Goal: Task Accomplishment & Management: Complete application form

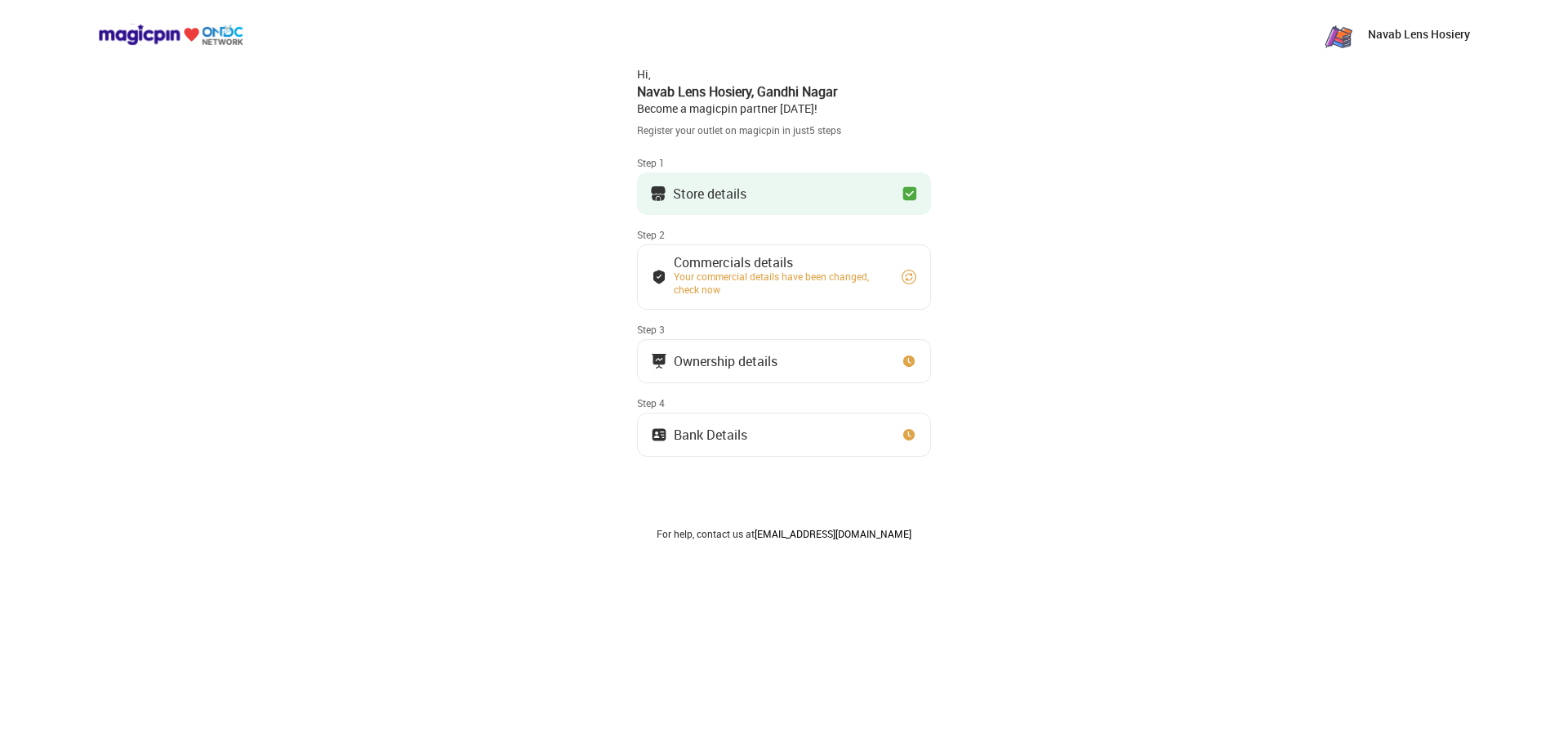
click at [722, 371] on button "Ownership details" at bounding box center [783, 361] width 294 height 44
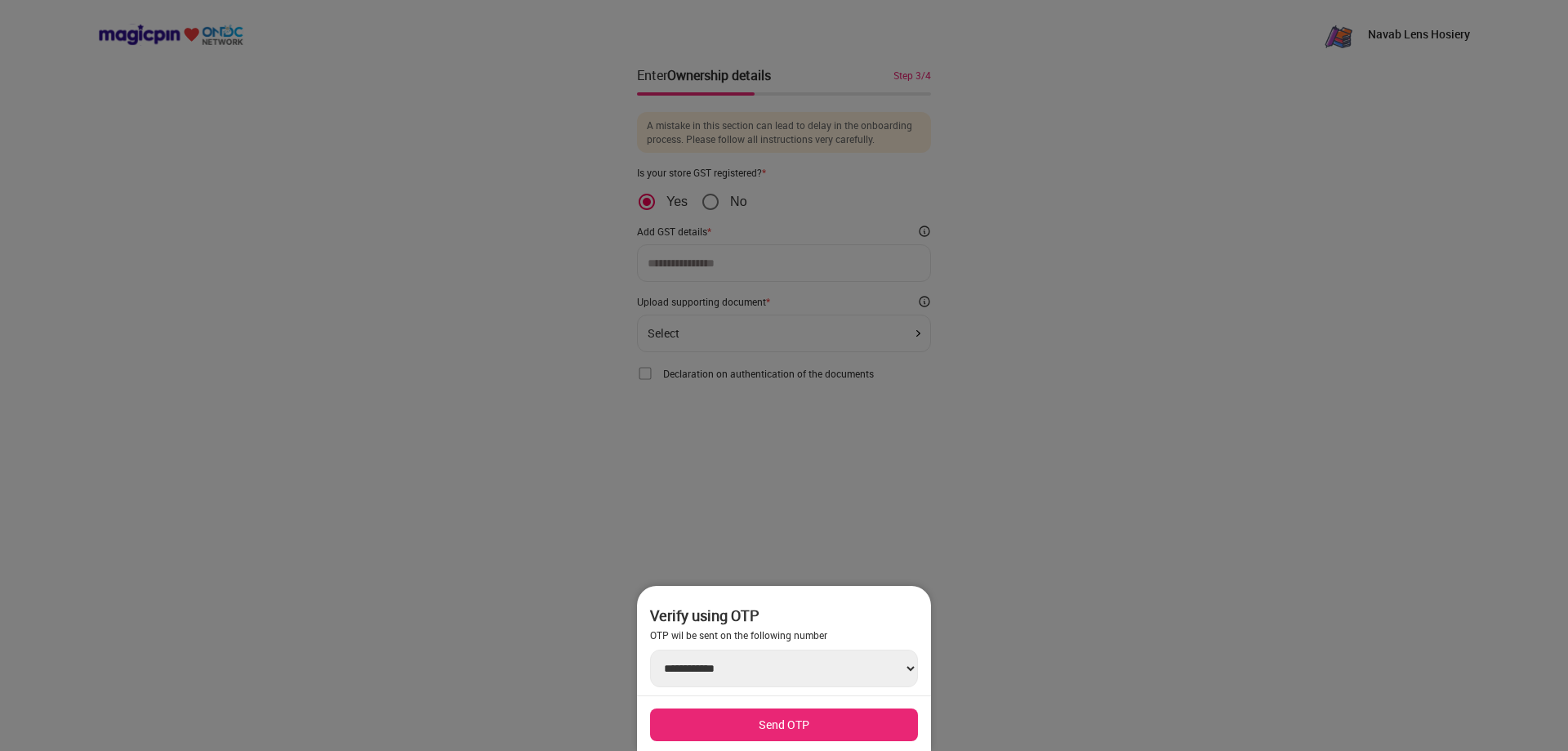
click at [722, 371] on div at bounding box center [784, 376] width 1568 height 751
click at [492, 212] on div at bounding box center [784, 376] width 1568 height 751
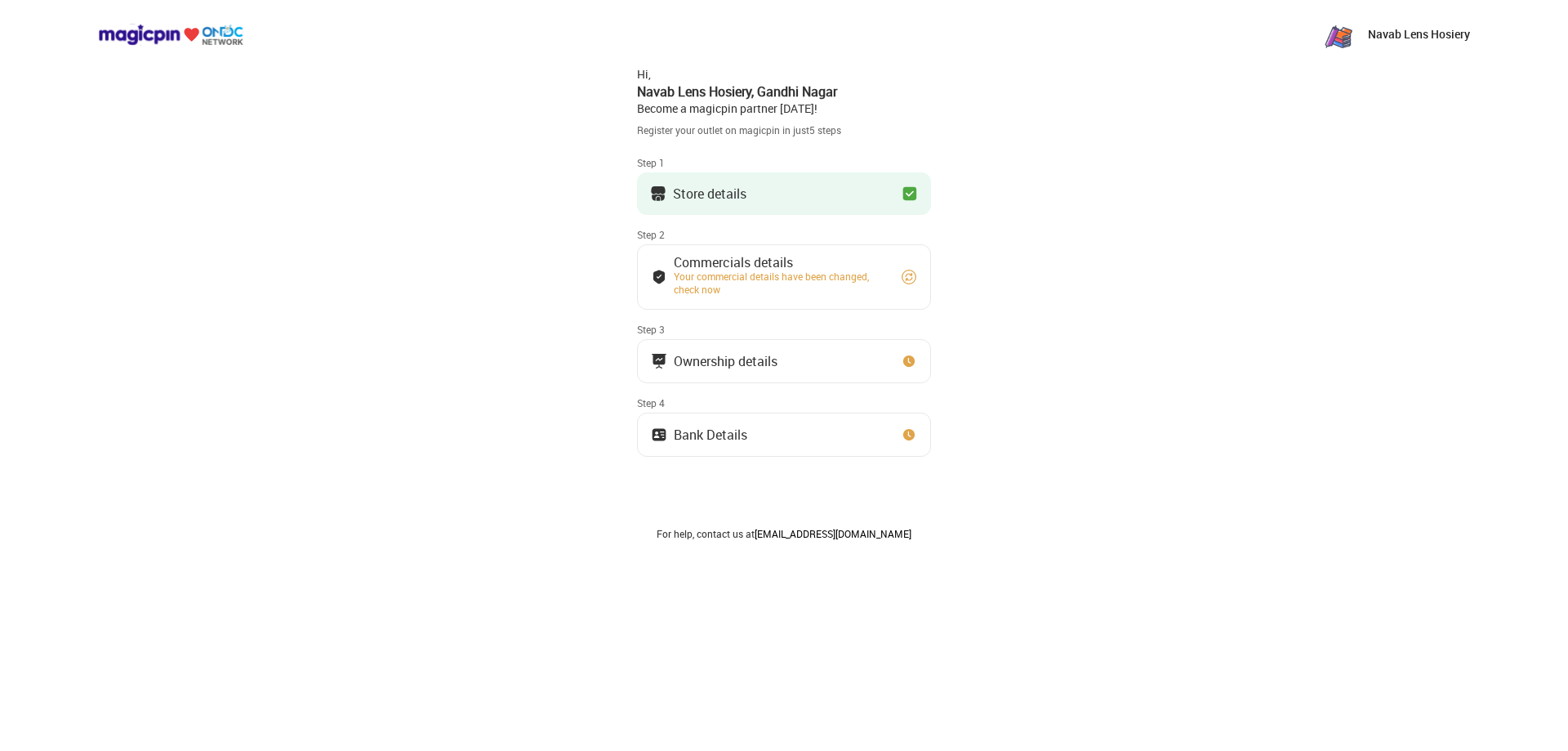
click at [718, 190] on div "Store details" at bounding box center [710, 194] width 73 height 9
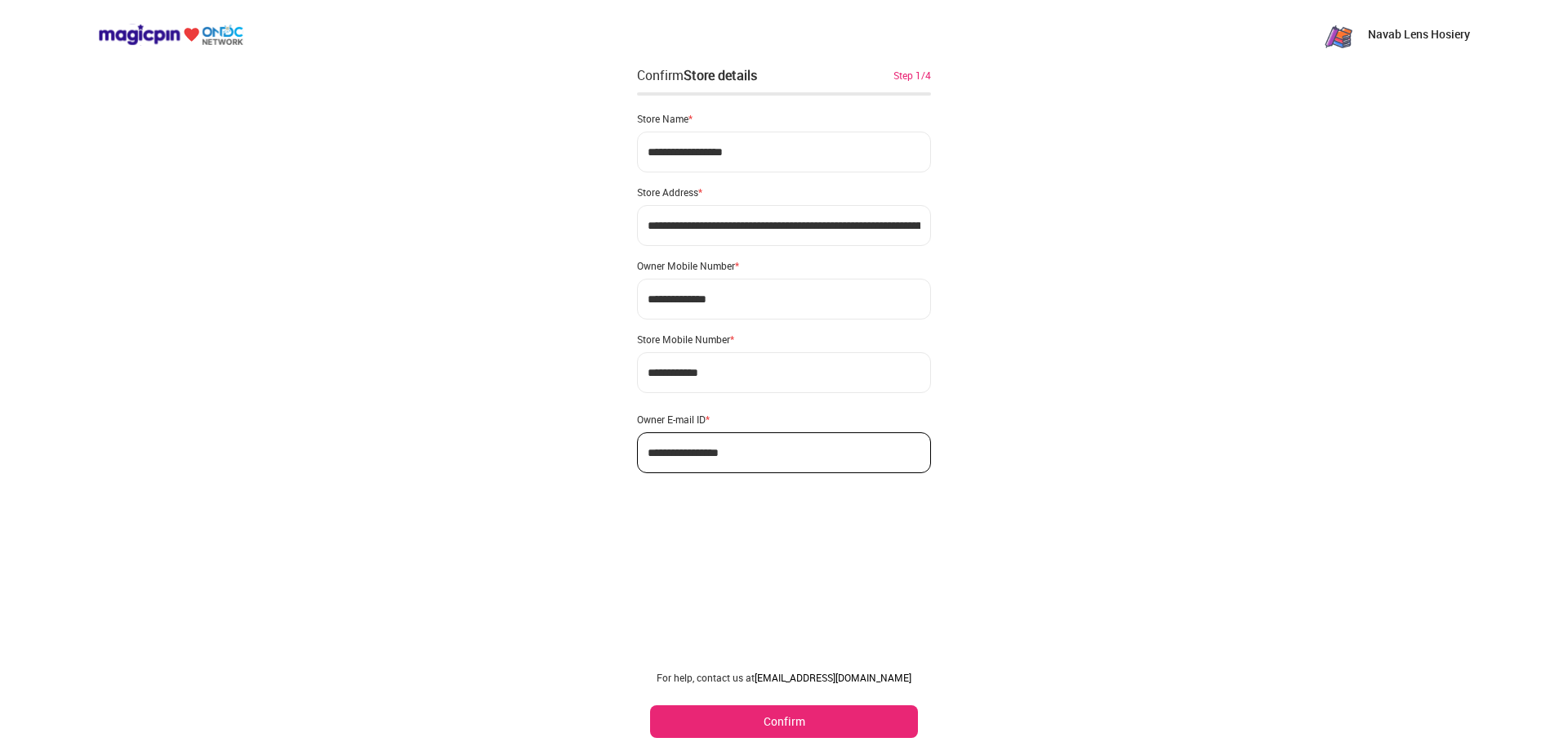
click at [812, 722] on button "Confirm" at bounding box center [784, 721] width 268 height 32
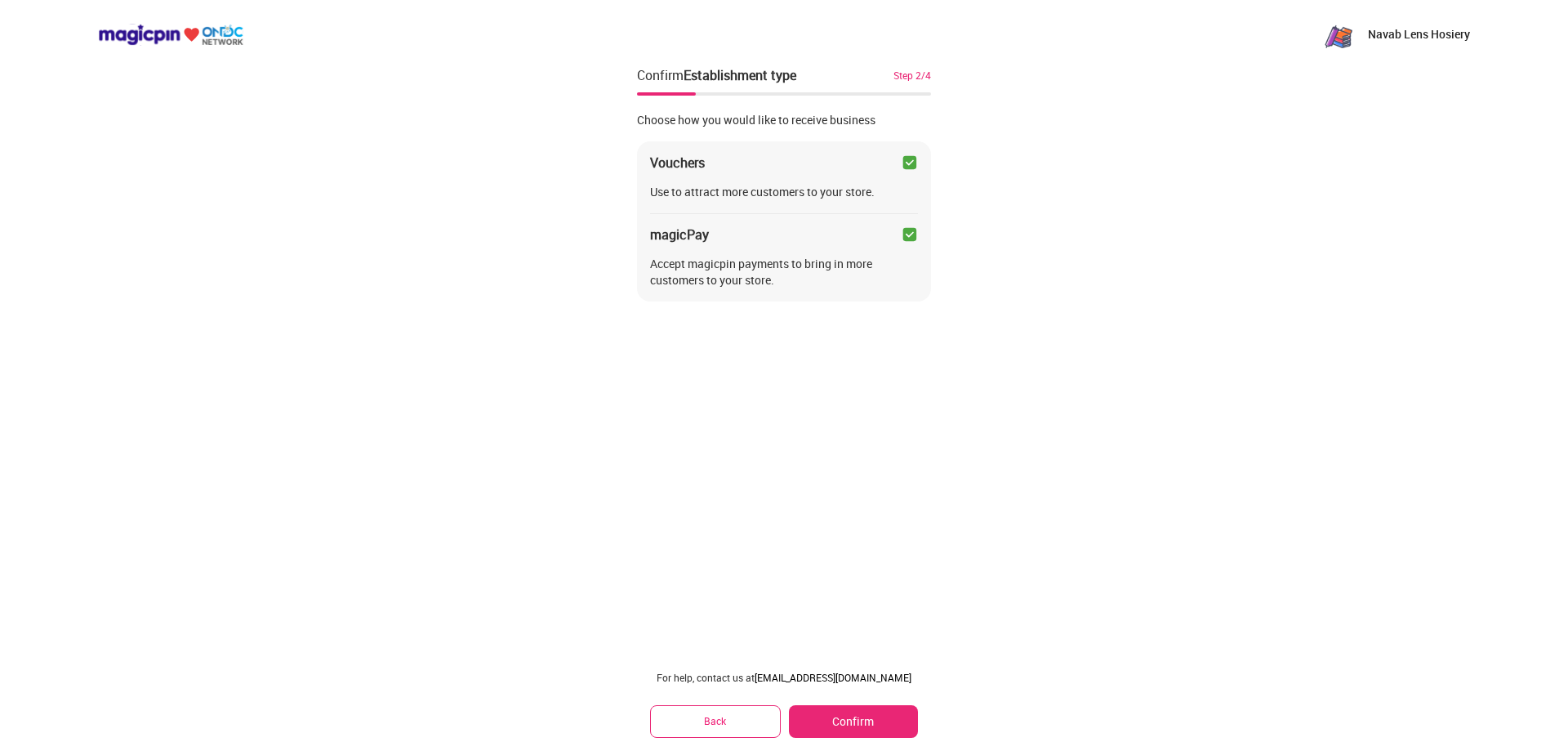
click at [812, 722] on button "Confirm" at bounding box center [854, 721] width 129 height 32
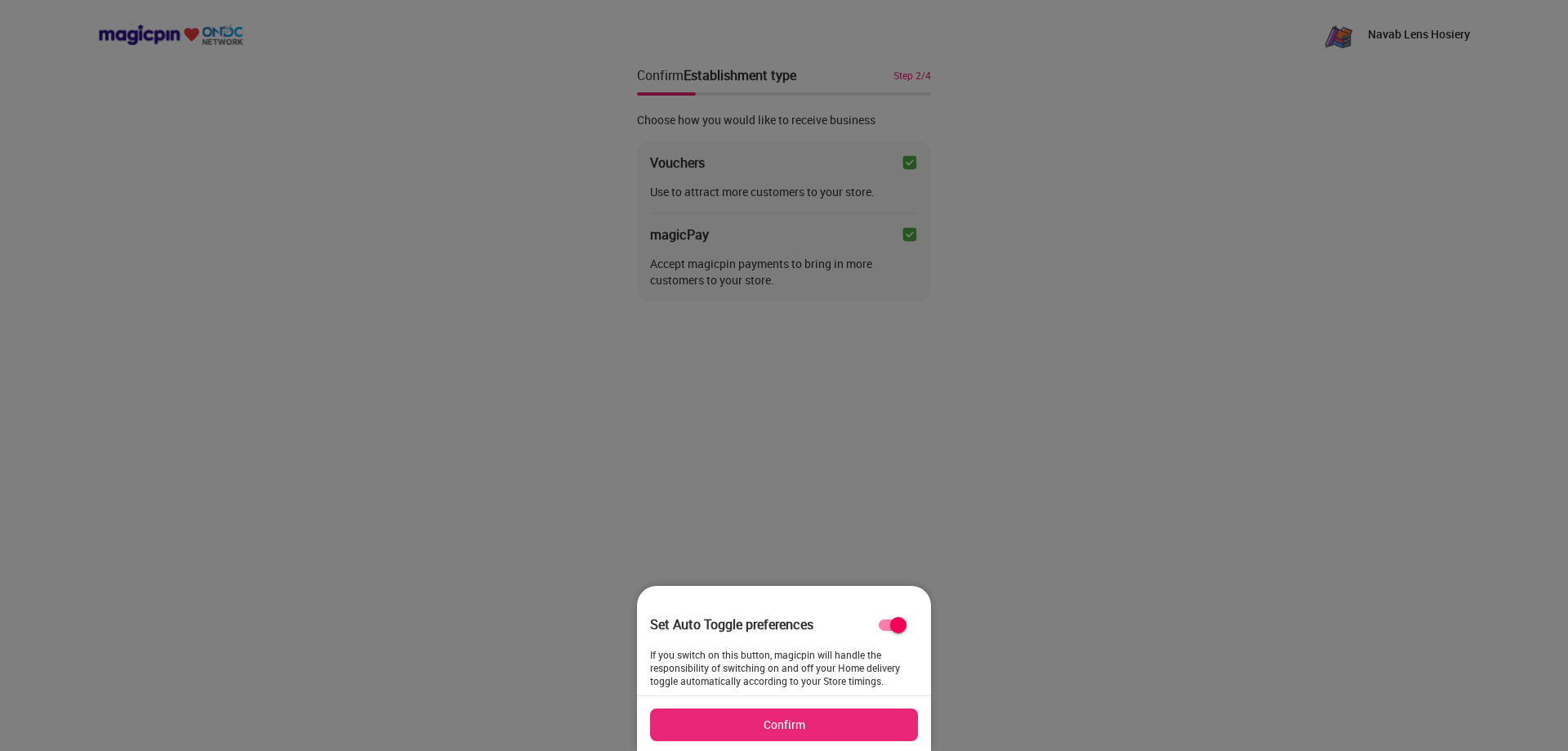
click at [812, 722] on button "Confirm" at bounding box center [784, 725] width 268 height 32
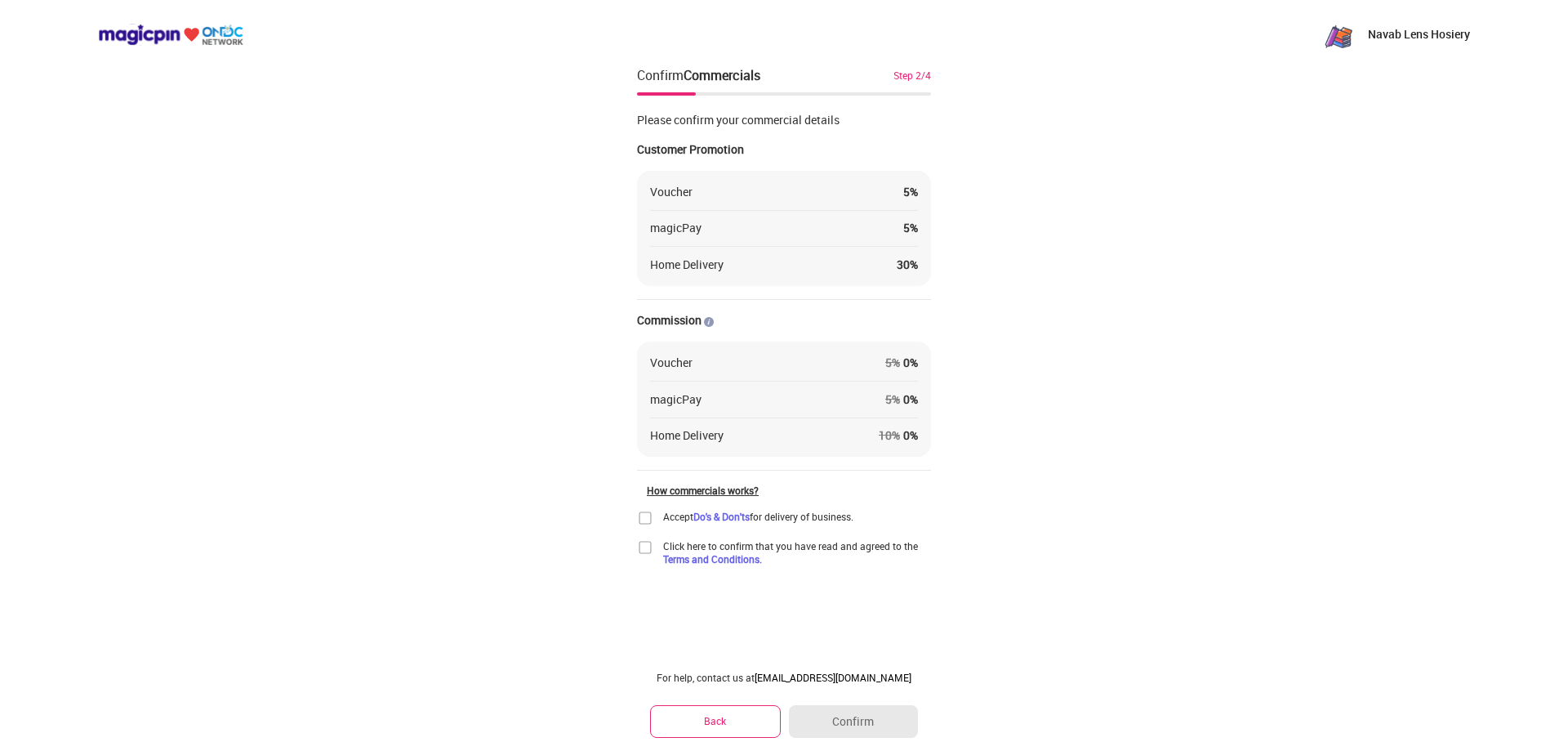
click at [642, 524] on img at bounding box center [644, 518] width 16 height 16
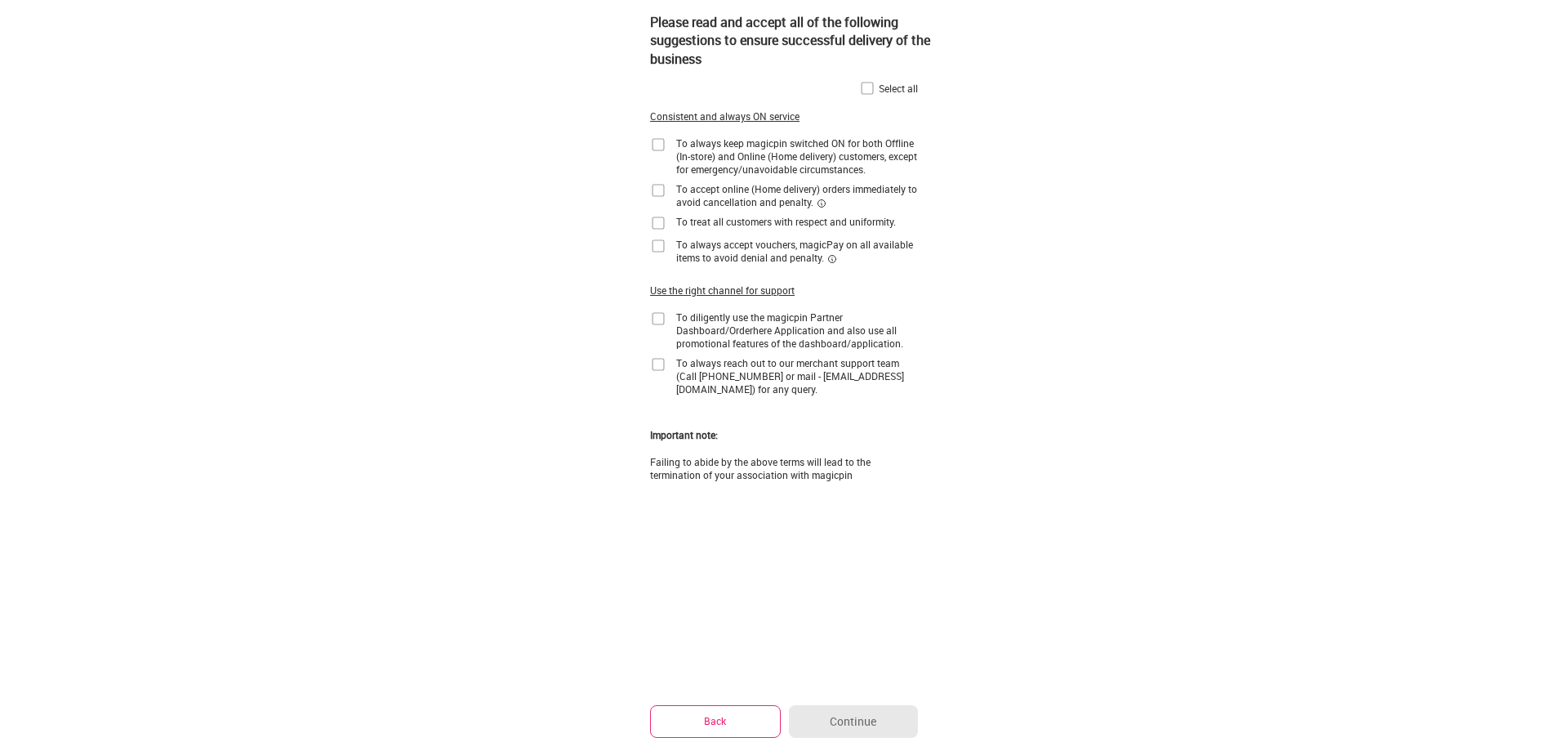
click at [873, 84] on img at bounding box center [867, 88] width 16 height 16
click at [814, 729] on button "Continue" at bounding box center [854, 721] width 129 height 32
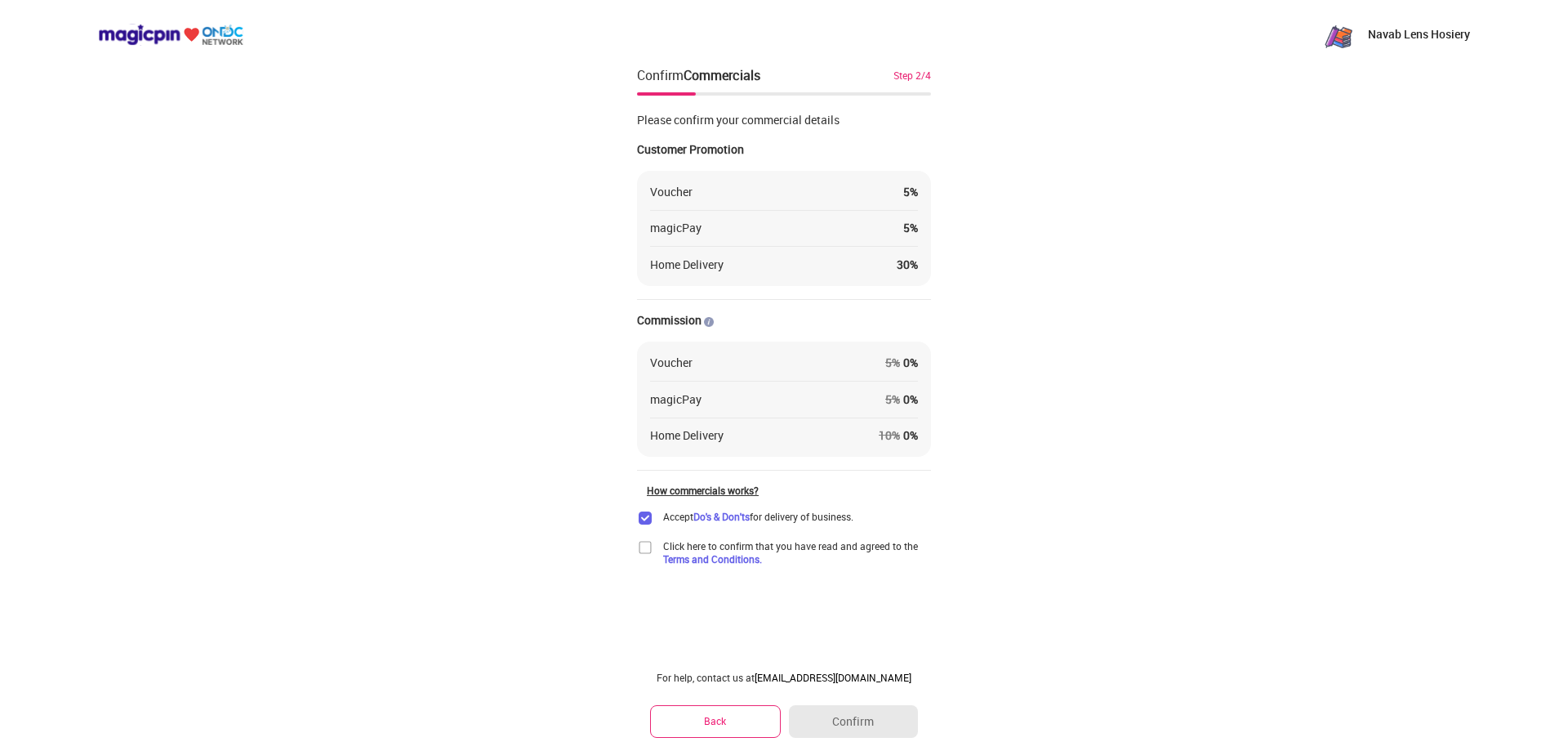
click at [641, 540] on img at bounding box center [644, 547] width 16 height 16
click at [646, 547] on img at bounding box center [644, 547] width 16 height 16
click at [843, 727] on button "Confirm" at bounding box center [854, 721] width 129 height 32
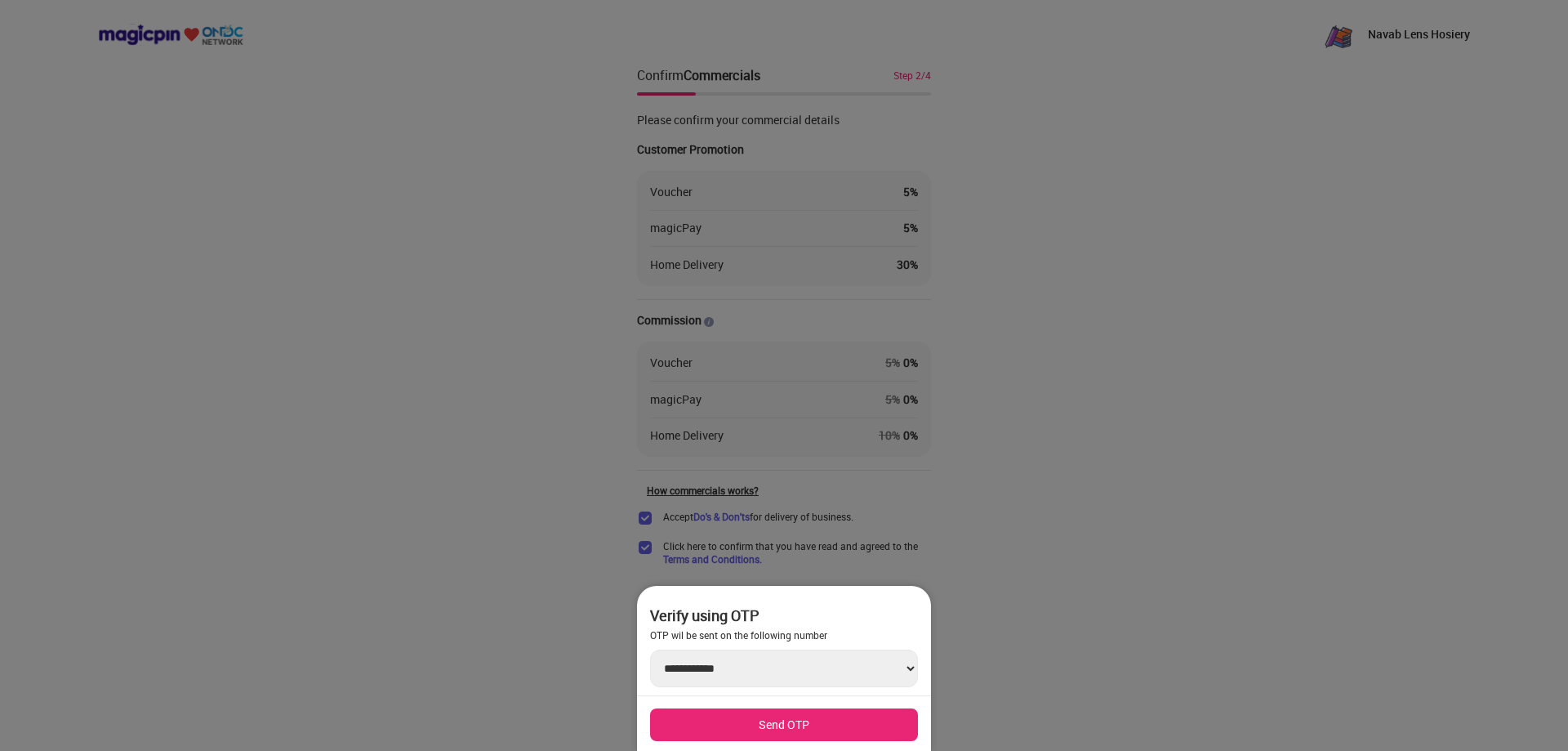
click at [819, 541] on div at bounding box center [784, 376] width 1568 height 751
